Goal: Task Accomplishment & Management: Manage account settings

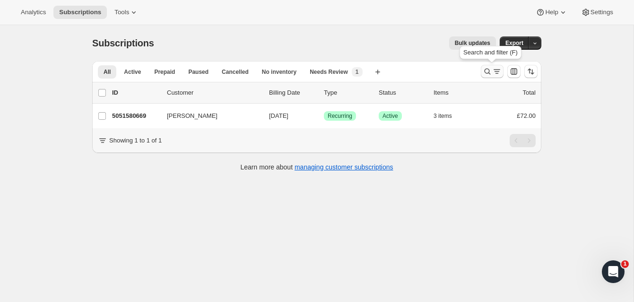
click at [488, 68] on icon "Search and filter results" at bounding box center [487, 71] width 9 height 9
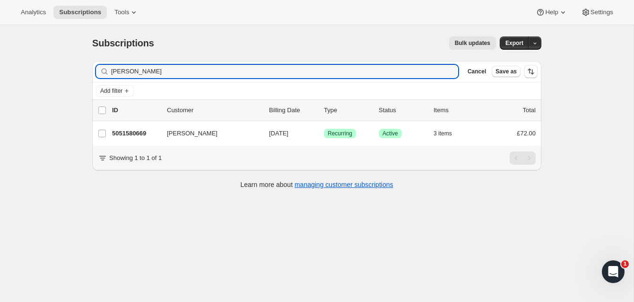
drag, startPoint x: 172, startPoint y: 74, endPoint x: 90, endPoint y: 62, distance: 82.6
click at [88, 63] on div "Filter subscribers [PERSON_NAME] Clear Cancel Save as Add filter 0 selected Upd…" at bounding box center [313, 125] width 457 height 145
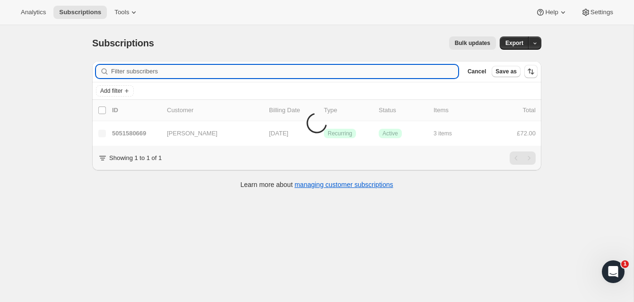
click at [200, 71] on input "Filter subscribers" at bounding box center [284, 71] width 347 height 13
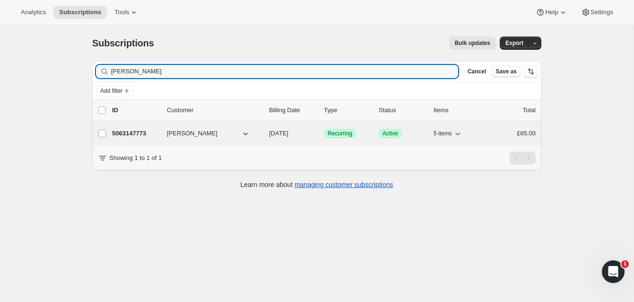
type input "[PERSON_NAME]"
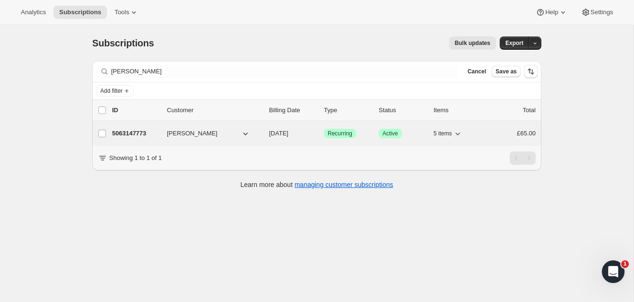
click at [153, 130] on p "5063147773" at bounding box center [135, 133] width 47 height 9
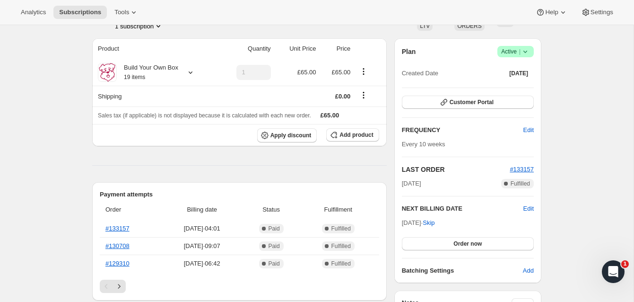
scroll to position [81, 0]
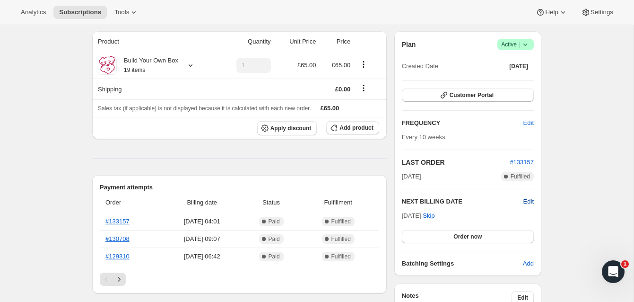
click at [527, 201] on span "Edit" at bounding box center [528, 201] width 10 height 9
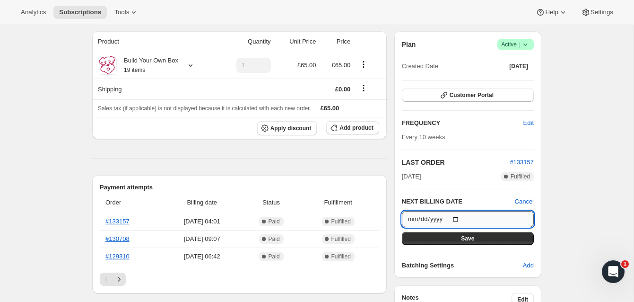
click at [459, 218] on input "[DATE]" at bounding box center [468, 219] width 132 height 16
type input "[DATE]"
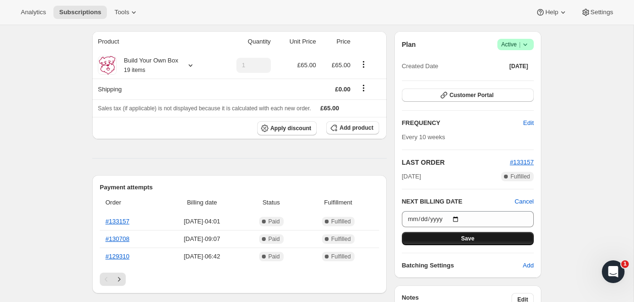
click at [496, 234] on button "Save" at bounding box center [468, 238] width 132 height 13
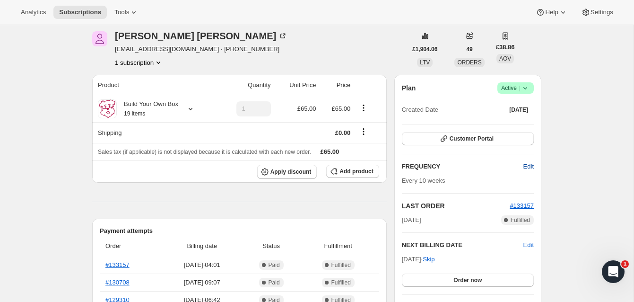
click at [527, 165] on span "Edit" at bounding box center [528, 166] width 10 height 9
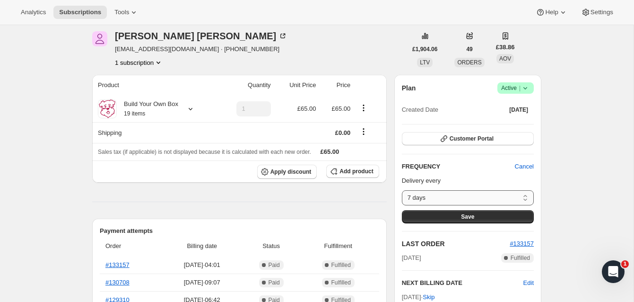
click at [524, 196] on select "7 days 8 days 9 days 10 days 11 days 12 days 13 days 14 days 15 days 16 days 17…" at bounding box center [468, 197] width 132 height 15
select select "custom"
click at [402, 190] on select "7 days 8 days 9 days 10 days 11 days 12 days 13 days 14 days 15 days 16 days 17…" at bounding box center [468, 197] width 132 height 15
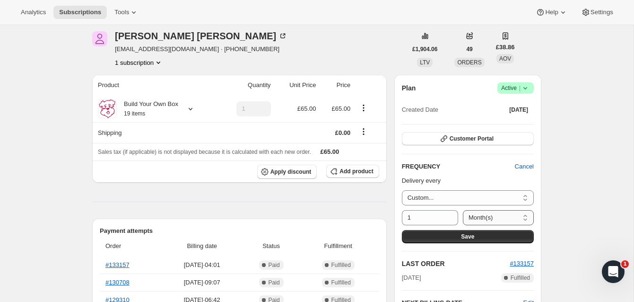
click at [476, 217] on select "Day(s) Week(s) Month(s) Year(s)" at bounding box center [498, 217] width 71 height 15
select select "WEEK"
click at [463, 210] on select "Day(s) Week(s) Month(s) Year(s)" at bounding box center [498, 217] width 71 height 15
click at [410, 218] on input "1" at bounding box center [423, 217] width 42 height 15
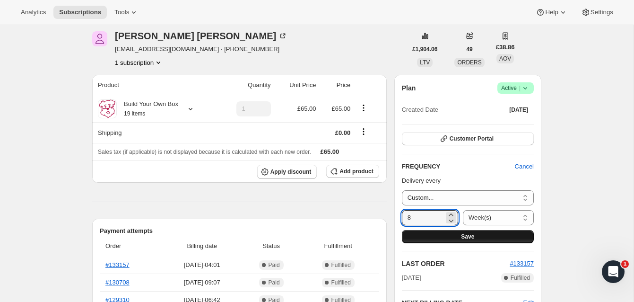
type input "8"
click at [508, 233] on button "Save" at bounding box center [468, 236] width 132 height 13
